Goal: Task Accomplishment & Management: Use online tool/utility

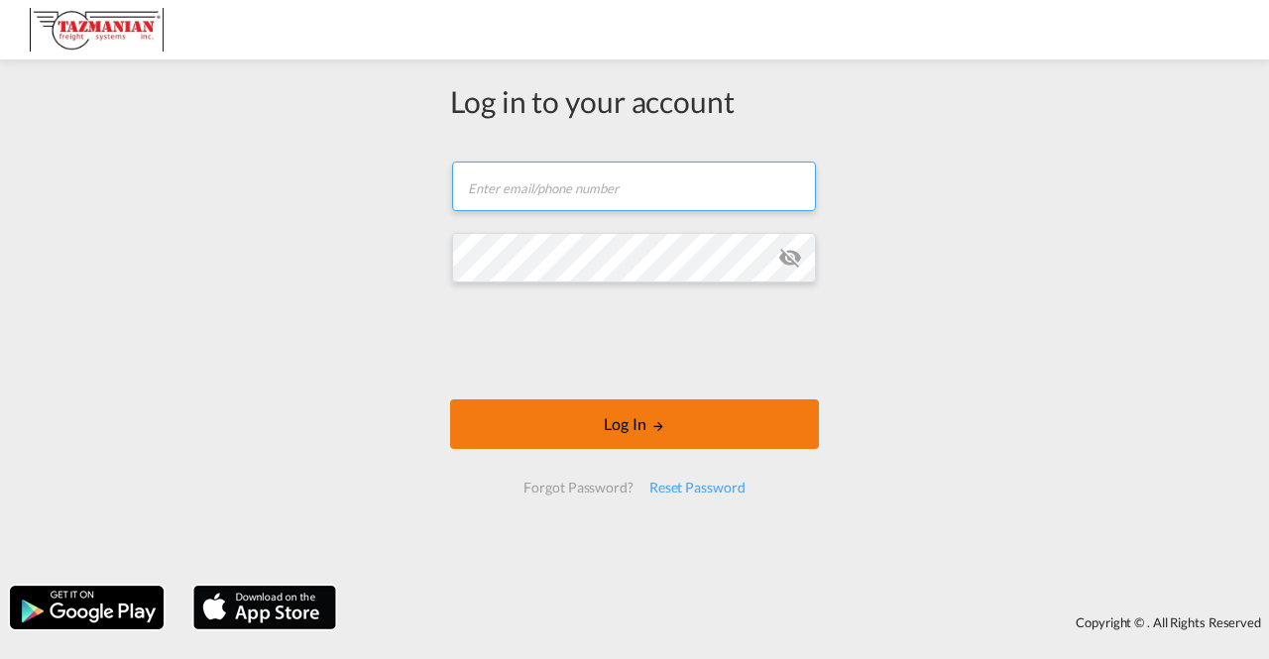
type input "[EMAIL_ADDRESS][DOMAIN_NAME]"
click at [638, 429] on button "Log In" at bounding box center [634, 424] width 369 height 50
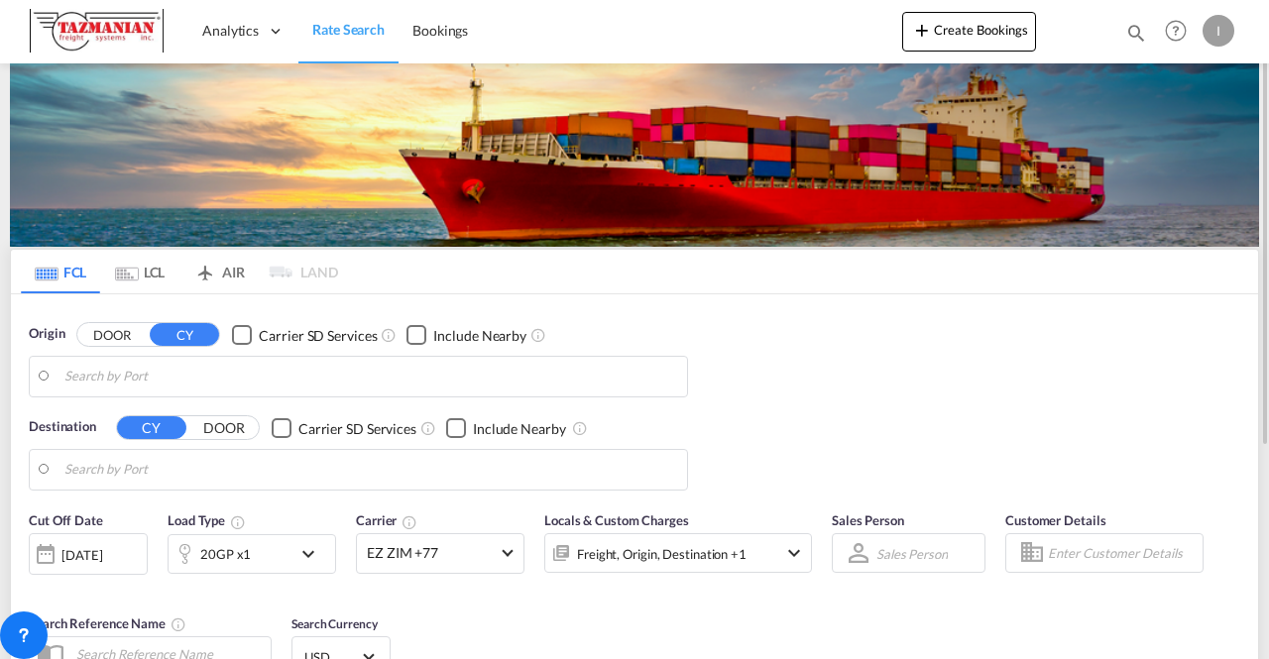
type input "Xiamen Pt, CNXMG"
type input "[US_STATE], [GEOGRAPHIC_DATA], USNYC"
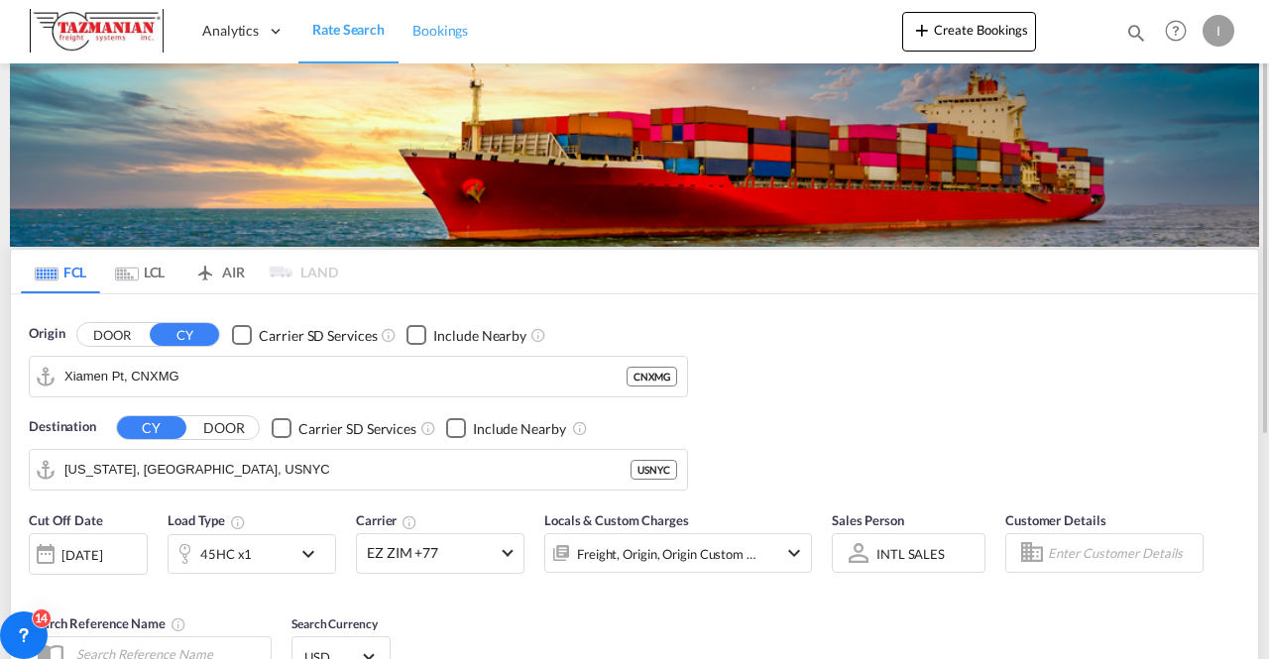
click at [435, 27] on span "Bookings" at bounding box center [440, 30] width 56 height 17
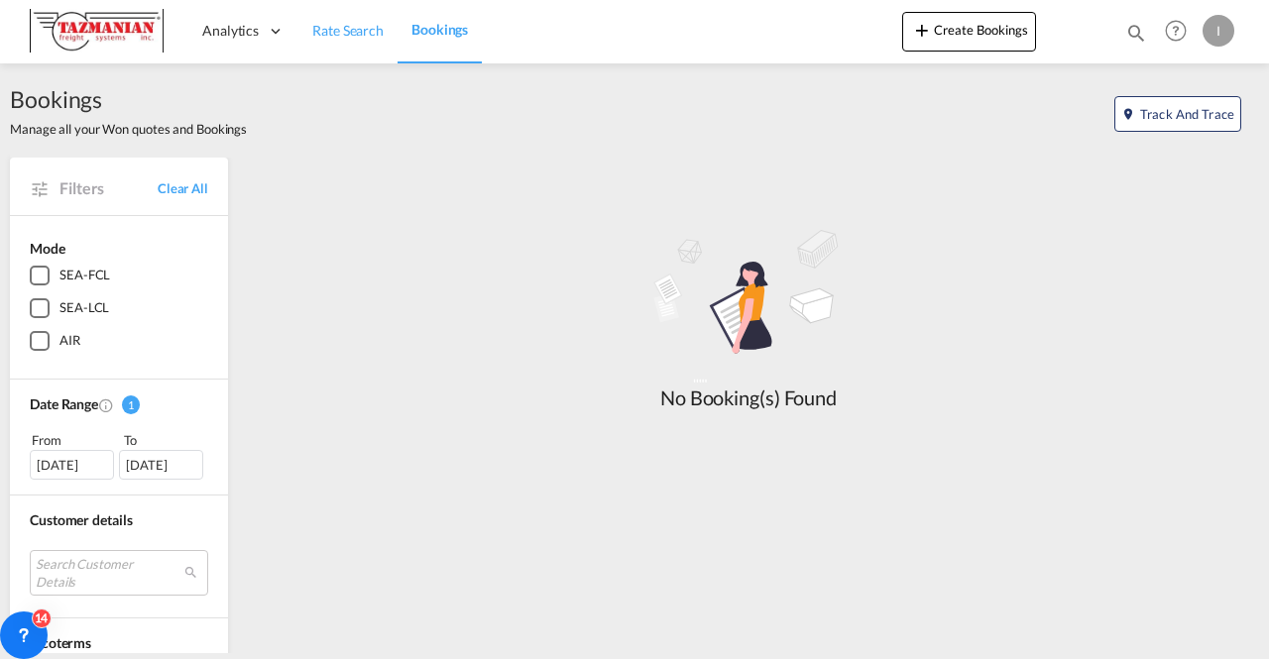
click at [363, 32] on span "Rate Search" at bounding box center [347, 30] width 71 height 17
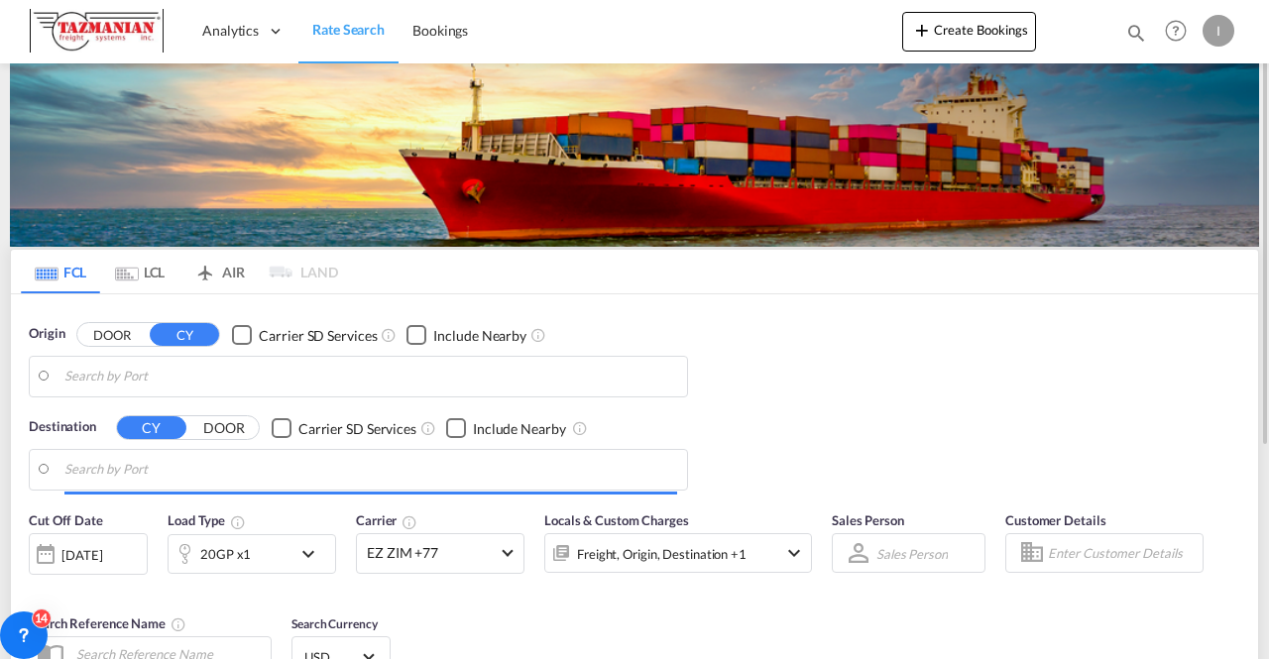
type input "Xiamen Pt, CNXMG"
type input "[US_STATE], [GEOGRAPHIC_DATA], USNYC"
